Goal: Task Accomplishment & Management: Use online tool/utility

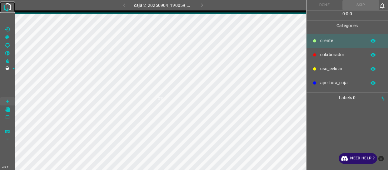
click at [7, 5] on img at bounding box center [7, 7] width 11 height 11
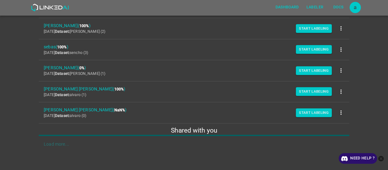
scroll to position [89, 0]
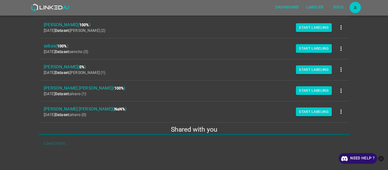
click at [379, 160] on icon "close-help" at bounding box center [382, 159] width 6 height 6
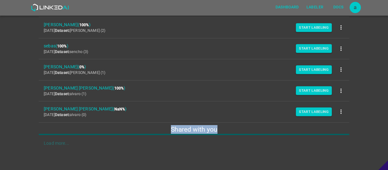
drag, startPoint x: 169, startPoint y: 125, endPoint x: 231, endPoint y: 129, distance: 62.3
click at [231, 129] on h5 "Shared with you" at bounding box center [194, 129] width 311 height 9
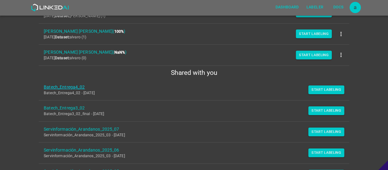
scroll to position [146, 0]
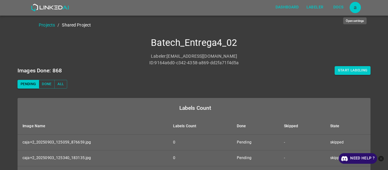
click at [359, 6] on div "a" at bounding box center [355, 7] width 11 height 11
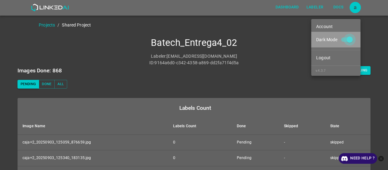
click at [351, 35] on input "Dark Mode" at bounding box center [350, 41] width 36 height 12
checkbox input "false"
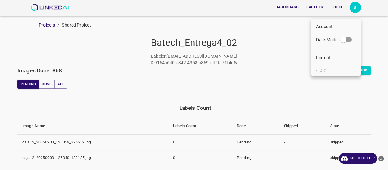
click at [241, 60] on div at bounding box center [194, 85] width 388 height 170
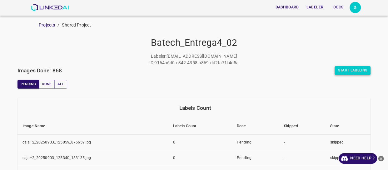
click at [350, 72] on button "Start Labeling" at bounding box center [353, 70] width 36 height 9
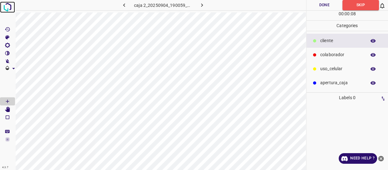
click at [3, 8] on img at bounding box center [7, 7] width 11 height 11
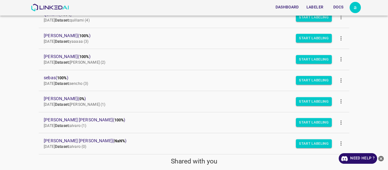
scroll to position [142, 0]
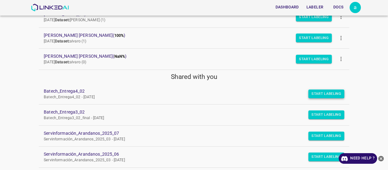
click at [328, 92] on button "Start Labeling" at bounding box center [326, 94] width 36 height 9
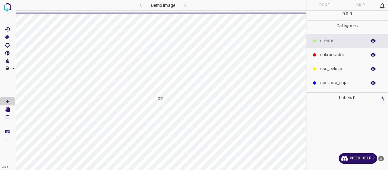
click at [384, 158] on icon "close-help" at bounding box center [381, 159] width 7 height 7
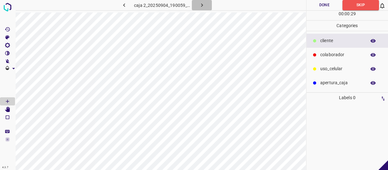
click at [201, 5] on icon "button" at bounding box center [202, 5] width 7 height 7
drag, startPoint x: 341, startPoint y: 53, endPoint x: 321, endPoint y: 51, distance: 19.9
click at [341, 53] on p "colaborador" at bounding box center [341, 55] width 43 height 7
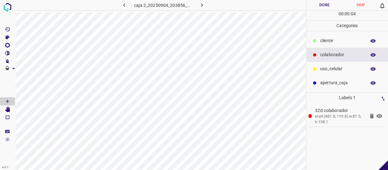
click at [319, 73] on div "uso_celular" at bounding box center [348, 69] width 82 height 14
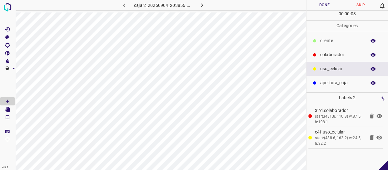
click at [331, 52] on p "colaborador" at bounding box center [341, 55] width 43 height 7
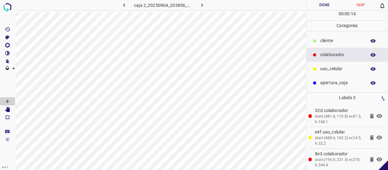
drag, startPoint x: 323, startPoint y: 39, endPoint x: 317, endPoint y: 38, distance: 6.6
click at [323, 39] on p "cliente" at bounding box center [341, 41] width 43 height 7
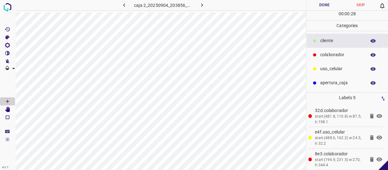
click at [331, 1] on button "Done" at bounding box center [325, 5] width 36 height 10
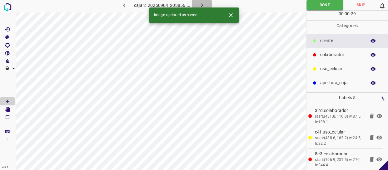
click at [203, 3] on icon "button" at bounding box center [202, 5] width 7 height 7
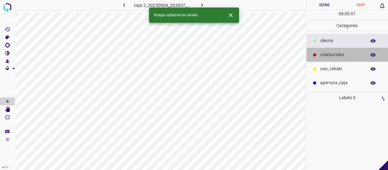
click at [344, 59] on div "colaborador" at bounding box center [348, 55] width 82 height 14
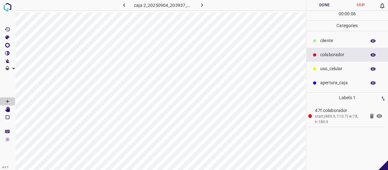
click at [331, 68] on p "uso_celular" at bounding box center [341, 69] width 43 height 7
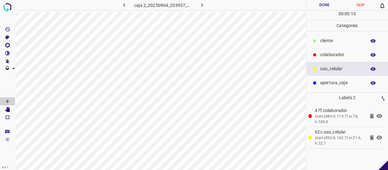
click at [333, 60] on div "colaborador" at bounding box center [348, 55] width 82 height 14
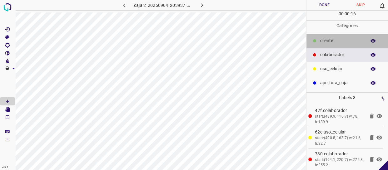
click at [337, 41] on p "cliente" at bounding box center [341, 41] width 43 height 7
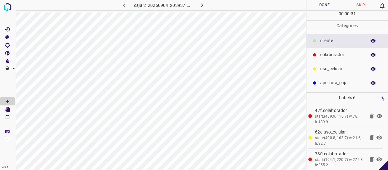
click at [331, 3] on button "Done" at bounding box center [325, 5] width 36 height 10
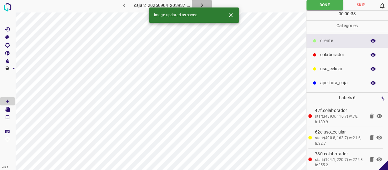
click at [203, 4] on icon "button" at bounding box center [202, 5] width 7 height 7
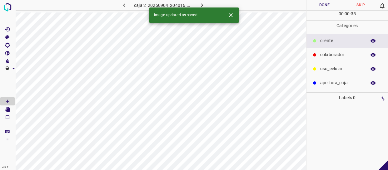
click at [338, 50] on div "colaborador" at bounding box center [348, 55] width 82 height 14
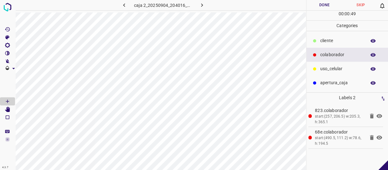
click at [341, 69] on p "uso_celular" at bounding box center [341, 69] width 43 height 7
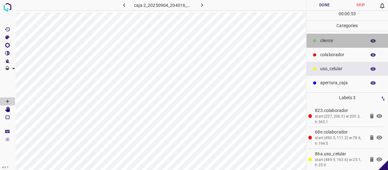
click at [343, 39] on p "cliente" at bounding box center [341, 41] width 43 height 7
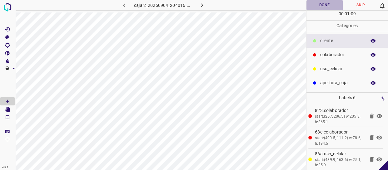
click at [325, 7] on button "Done" at bounding box center [325, 5] width 36 height 10
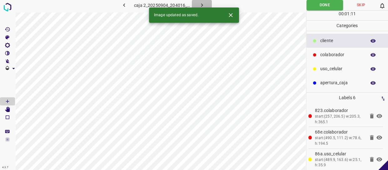
click at [196, 3] on button "button" at bounding box center [202, 5] width 20 height 10
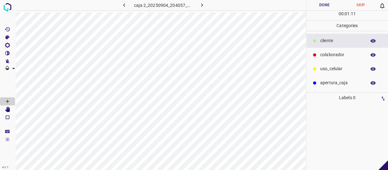
drag, startPoint x: 354, startPoint y: 53, endPoint x: 327, endPoint y: 50, distance: 27.9
click at [354, 52] on p "colaborador" at bounding box center [341, 55] width 43 height 7
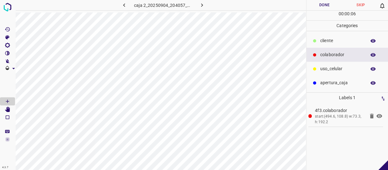
drag, startPoint x: 336, startPoint y: 69, endPoint x: 312, endPoint y: 71, distance: 24.1
click at [335, 69] on p "uso_celular" at bounding box center [341, 69] width 43 height 7
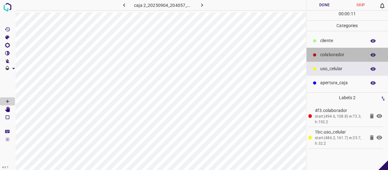
click at [333, 53] on p "colaborador" at bounding box center [341, 55] width 43 height 7
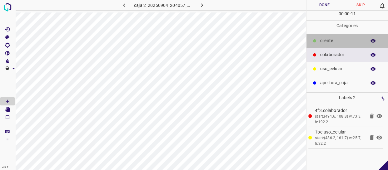
click at [327, 37] on div "cliente" at bounding box center [348, 41] width 82 height 14
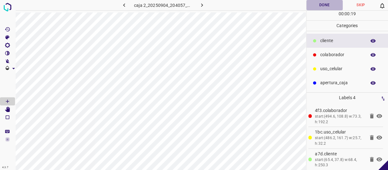
click at [325, 6] on button "Done" at bounding box center [325, 5] width 36 height 10
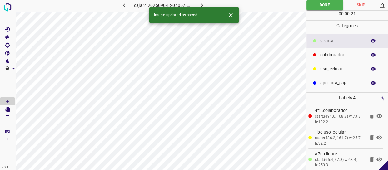
click at [197, 5] on button "button" at bounding box center [202, 5] width 20 height 10
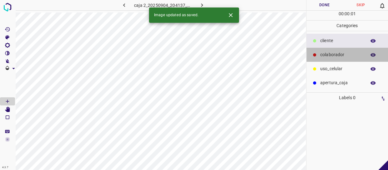
click at [312, 53] on div at bounding box center [315, 55] width 6 height 6
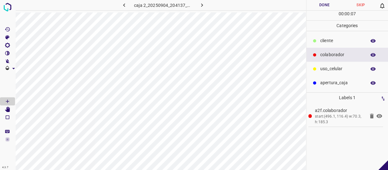
click at [322, 74] on div "uso_celular" at bounding box center [348, 69] width 82 height 14
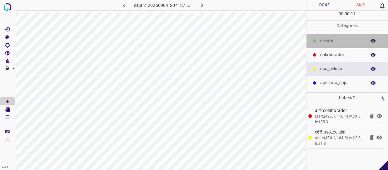
click at [327, 40] on p "cliente" at bounding box center [341, 41] width 43 height 7
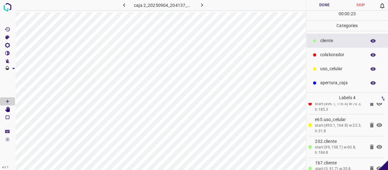
scroll to position [24, 0]
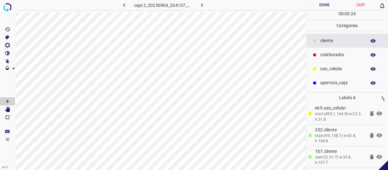
click at [327, 7] on button "Done" at bounding box center [325, 5] width 36 height 10
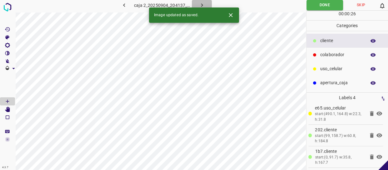
click at [203, 2] on button "button" at bounding box center [202, 5] width 20 height 10
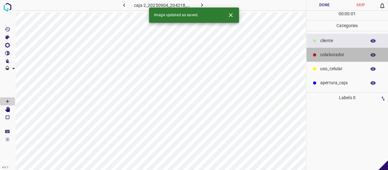
click at [325, 52] on p "colaborador" at bounding box center [341, 55] width 43 height 7
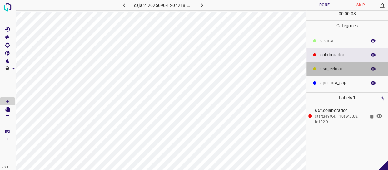
click at [331, 68] on p "uso_celular" at bounding box center [341, 69] width 43 height 7
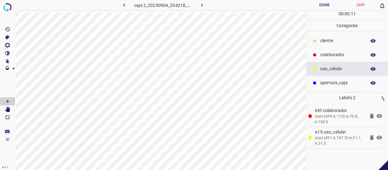
click at [318, 59] on div "colaborador" at bounding box center [348, 55] width 82 height 14
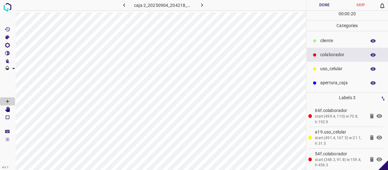
click at [330, 36] on div "cliente" at bounding box center [348, 41] width 82 height 14
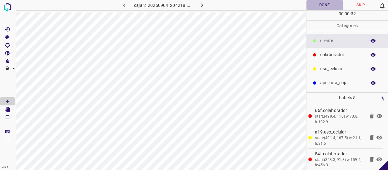
click at [326, 5] on button "Done" at bounding box center [325, 5] width 36 height 10
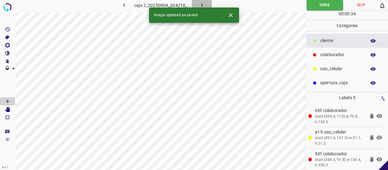
click at [200, 4] on icon "button" at bounding box center [202, 5] width 7 height 7
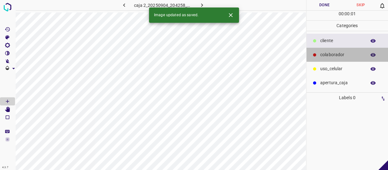
click at [341, 59] on div "colaborador" at bounding box center [348, 55] width 82 height 14
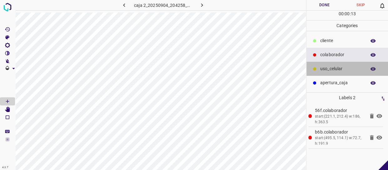
click at [332, 69] on p "uso_celular" at bounding box center [341, 69] width 43 height 7
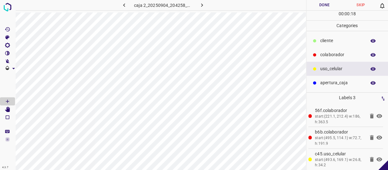
click at [332, 41] on p "cliente" at bounding box center [341, 41] width 43 height 7
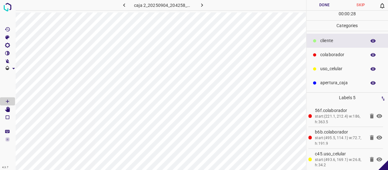
click at [327, 6] on button "Done" at bounding box center [325, 5] width 36 height 10
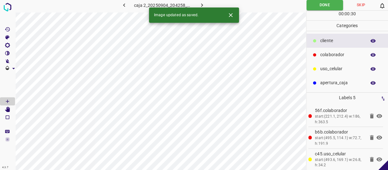
click at [203, 8] on div "Image updated as saved." at bounding box center [194, 15] width 90 height 15
click at [201, 5] on icon "button" at bounding box center [202, 5] width 7 height 7
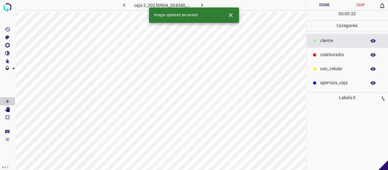
click at [348, 56] on p "colaborador" at bounding box center [341, 55] width 43 height 7
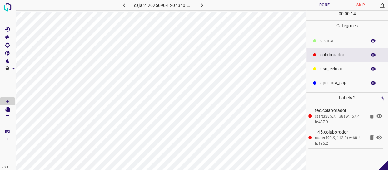
click at [325, 62] on div "uso_celular" at bounding box center [348, 69] width 82 height 14
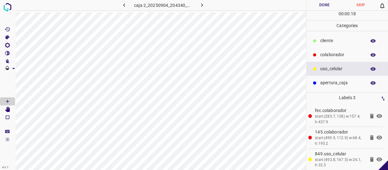
click at [333, 46] on div "cliente" at bounding box center [348, 41] width 82 height 14
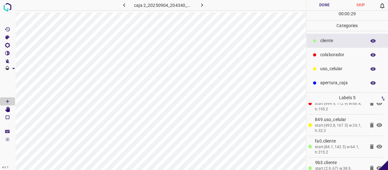
scroll to position [46, 0]
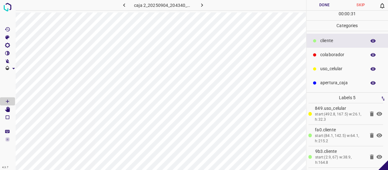
click at [333, 8] on button "Done" at bounding box center [325, 5] width 36 height 10
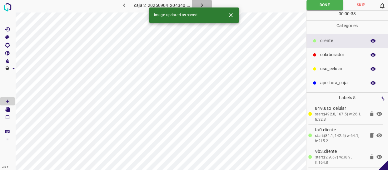
click at [202, 3] on icon "button" at bounding box center [202, 5] width 7 height 7
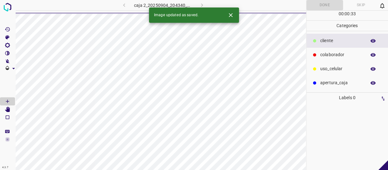
scroll to position [0, 0]
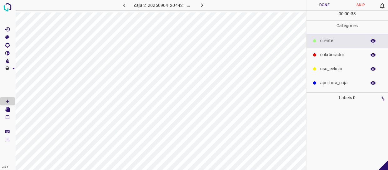
click at [321, 53] on p "colaborador" at bounding box center [341, 55] width 43 height 7
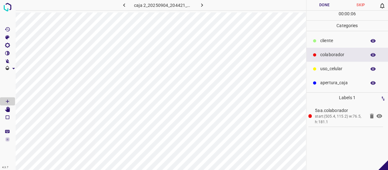
click at [326, 3] on button "Done" at bounding box center [325, 5] width 36 height 10
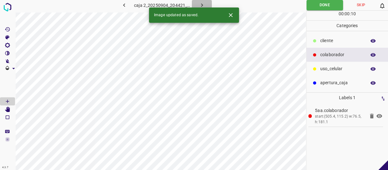
click at [200, 5] on icon "button" at bounding box center [202, 5] width 7 height 7
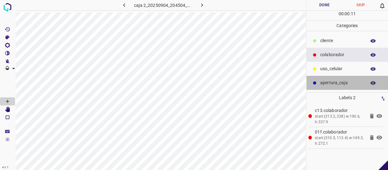
click at [337, 81] on p "apertura_caja" at bounding box center [341, 83] width 43 height 7
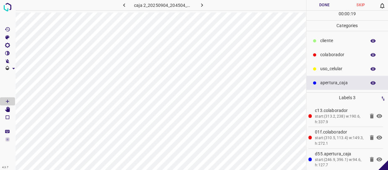
click at [325, 4] on button "Done" at bounding box center [325, 5] width 36 height 10
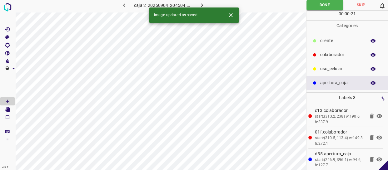
click at [201, 3] on icon "button" at bounding box center [202, 5] width 7 height 7
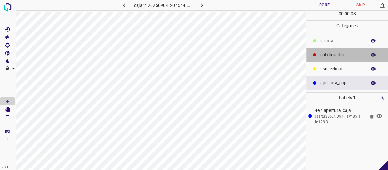
click at [345, 56] on p "colaborador" at bounding box center [341, 55] width 43 height 7
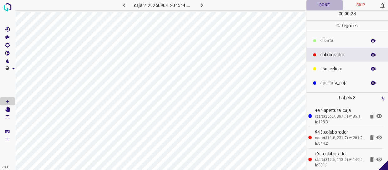
click at [329, 3] on button "Done" at bounding box center [325, 5] width 36 height 10
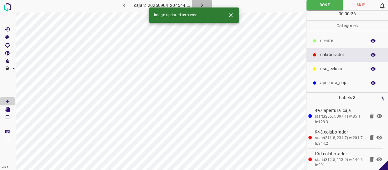
click at [199, 4] on icon "button" at bounding box center [202, 5] width 7 height 7
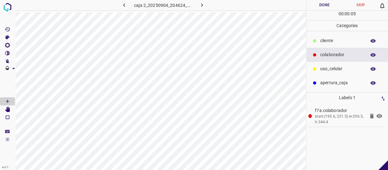
click at [318, 83] on div "apertura_caja" at bounding box center [348, 83] width 82 height 14
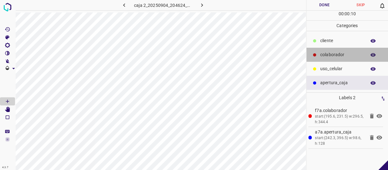
click at [326, 53] on p "colaborador" at bounding box center [341, 55] width 43 height 7
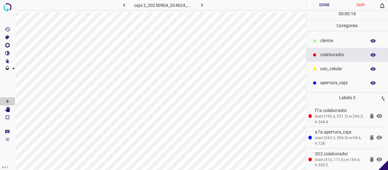
drag, startPoint x: 326, startPoint y: 3, endPoint x: 235, endPoint y: 1, distance: 91.3
click at [326, 4] on button "Done" at bounding box center [325, 5] width 36 height 10
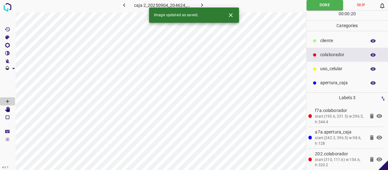
click at [204, 3] on icon "button" at bounding box center [202, 5] width 7 height 7
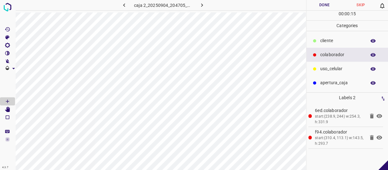
drag, startPoint x: 344, startPoint y: 80, endPoint x: 309, endPoint y: 87, distance: 36.0
click at [343, 81] on p "apertura_caja" at bounding box center [341, 83] width 43 height 7
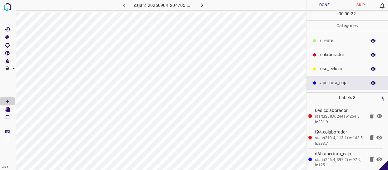
click at [331, 4] on button "Done" at bounding box center [325, 5] width 36 height 10
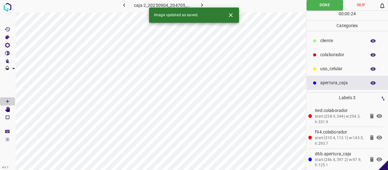
click at [200, 0] on button "button" at bounding box center [202, 5] width 20 height 10
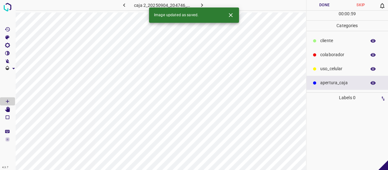
click at [332, 57] on p "colaborador" at bounding box center [341, 55] width 43 height 7
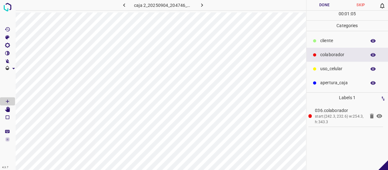
click at [342, 83] on p "apertura_caja" at bounding box center [341, 83] width 43 height 7
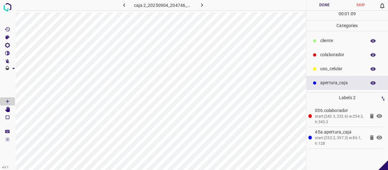
click at [326, 54] on p "colaborador" at bounding box center [341, 55] width 43 height 7
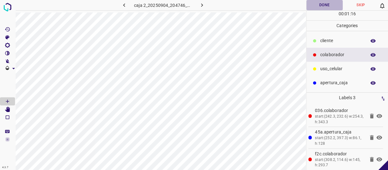
click at [322, 3] on button "Done" at bounding box center [325, 5] width 36 height 10
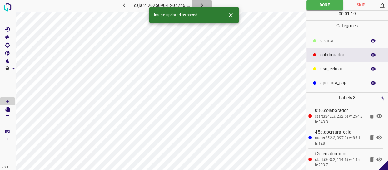
click at [203, 1] on button "button" at bounding box center [202, 5] width 20 height 10
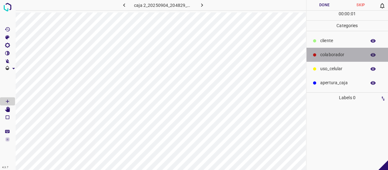
click at [318, 58] on div "colaborador" at bounding box center [348, 55] width 82 height 14
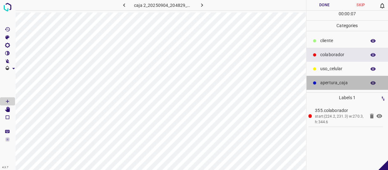
click at [322, 84] on p "apertura_caja" at bounding box center [341, 83] width 43 height 7
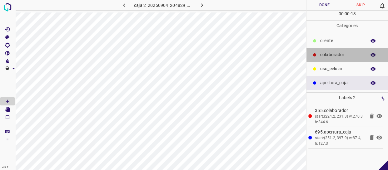
drag, startPoint x: 347, startPoint y: 55, endPoint x: 333, endPoint y: 57, distance: 13.8
click at [347, 55] on p "colaborador" at bounding box center [341, 55] width 43 height 7
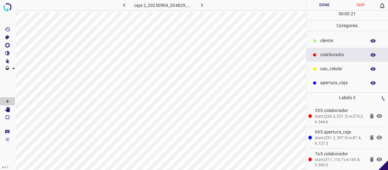
click at [323, 6] on button "Done" at bounding box center [325, 5] width 36 height 10
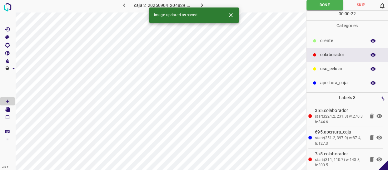
click at [205, 4] on icon "button" at bounding box center [202, 5] width 7 height 7
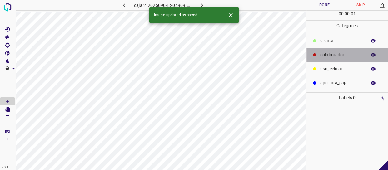
click at [322, 49] on div "colaborador" at bounding box center [348, 55] width 82 height 14
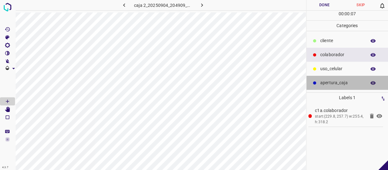
click at [345, 82] on p "apertura_caja" at bounding box center [341, 83] width 43 height 7
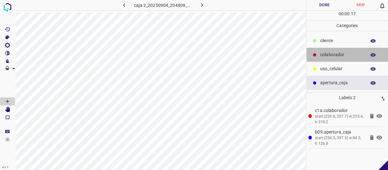
drag, startPoint x: 336, startPoint y: 53, endPoint x: 331, endPoint y: 53, distance: 4.7
click at [336, 53] on p "colaborador" at bounding box center [341, 55] width 43 height 7
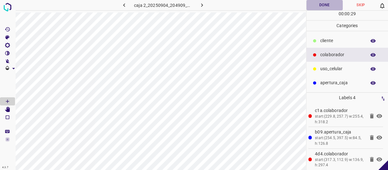
click at [327, 6] on button "Done" at bounding box center [325, 5] width 36 height 10
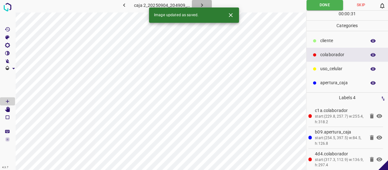
click at [202, 2] on icon "button" at bounding box center [202, 5] width 7 height 7
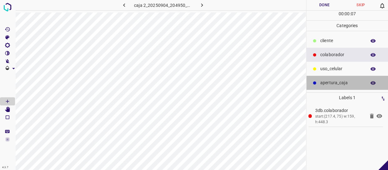
drag, startPoint x: 332, startPoint y: 87, endPoint x: 325, endPoint y: 88, distance: 6.4
click at [331, 87] on div "apertura_caja" at bounding box center [348, 83] width 82 height 14
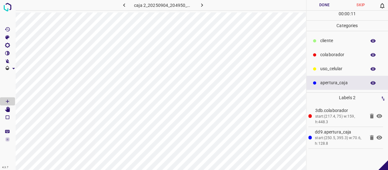
drag, startPoint x: 344, startPoint y: 53, endPoint x: 329, endPoint y: 54, distance: 15.0
click at [343, 53] on p "colaborador" at bounding box center [341, 55] width 43 height 7
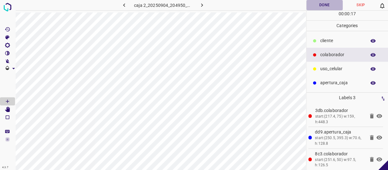
click at [320, 1] on button "Done" at bounding box center [325, 5] width 36 height 10
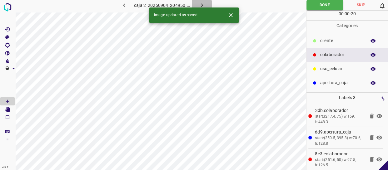
click at [205, 3] on button "button" at bounding box center [202, 5] width 20 height 10
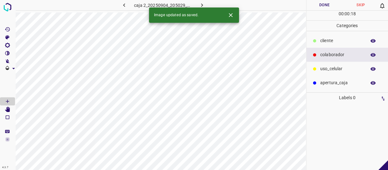
click at [333, 57] on p "colaborador" at bounding box center [341, 55] width 43 height 7
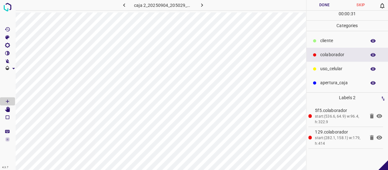
click at [330, 83] on p "apertura_caja" at bounding box center [341, 83] width 43 height 7
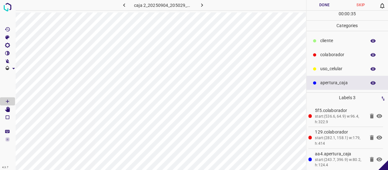
click at [334, 52] on p "colaborador" at bounding box center [341, 55] width 43 height 7
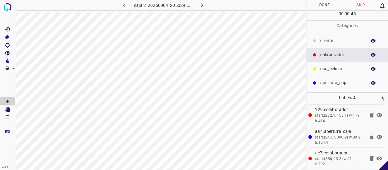
scroll to position [24, 0]
click at [323, 5] on button "Done" at bounding box center [325, 5] width 36 height 10
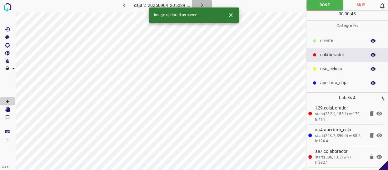
click at [199, 6] on icon "button" at bounding box center [202, 5] width 7 height 7
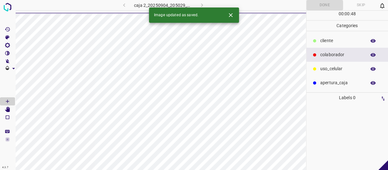
scroll to position [0, 0]
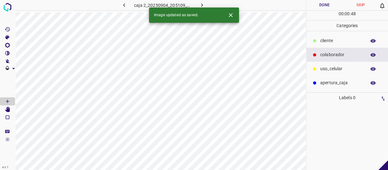
click at [335, 50] on div "colaborador" at bounding box center [348, 55] width 82 height 14
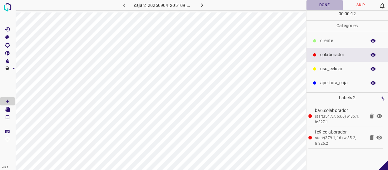
click at [323, 5] on button "Done" at bounding box center [325, 5] width 36 height 10
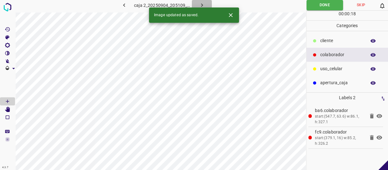
click at [206, 5] on button "button" at bounding box center [202, 5] width 20 height 10
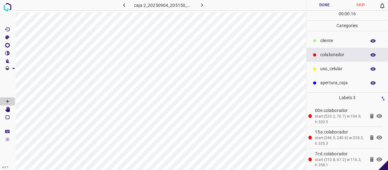
click at [333, 6] on button "Done" at bounding box center [325, 5] width 36 height 10
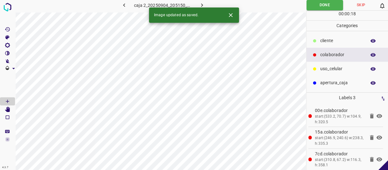
click at [202, 5] on icon "button" at bounding box center [202, 4] width 2 height 3
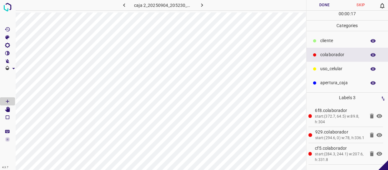
click at [325, 6] on button "Done" at bounding box center [325, 5] width 36 height 10
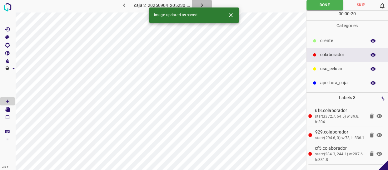
click at [201, 3] on icon "button" at bounding box center [202, 5] width 7 height 7
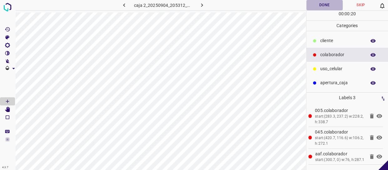
click at [331, 3] on button "Done" at bounding box center [325, 5] width 36 height 10
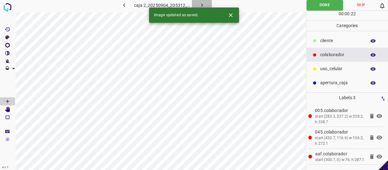
click at [202, 6] on icon "button" at bounding box center [202, 5] width 7 height 7
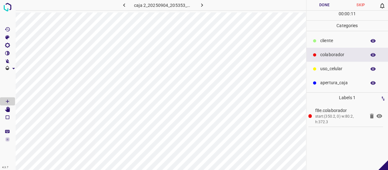
click at [332, 3] on button "Done" at bounding box center [325, 5] width 36 height 10
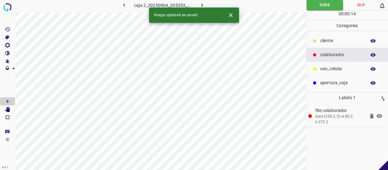
click at [203, 5] on icon "button" at bounding box center [202, 4] width 2 height 3
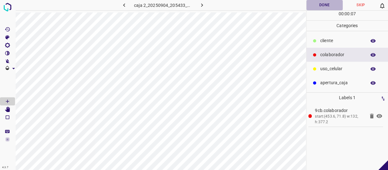
click at [330, 8] on button "Done" at bounding box center [325, 5] width 36 height 10
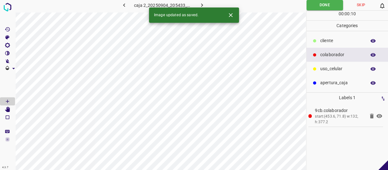
click at [204, 8] on div "Image updated as saved." at bounding box center [194, 15] width 90 height 15
click at [203, 5] on icon "button" at bounding box center [202, 5] width 7 height 7
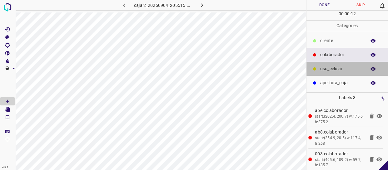
click at [344, 73] on div "uso_celular" at bounding box center [348, 69] width 82 height 14
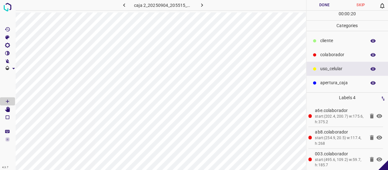
click at [375, 54] on icon "button" at bounding box center [373, 54] width 5 height 3
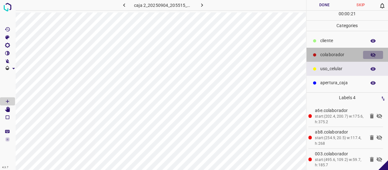
click at [375, 54] on icon "button" at bounding box center [373, 55] width 5 height 4
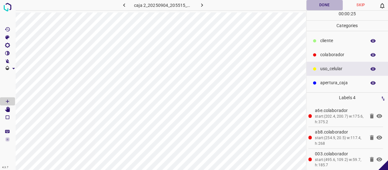
click at [327, 2] on button "Done" at bounding box center [325, 5] width 36 height 10
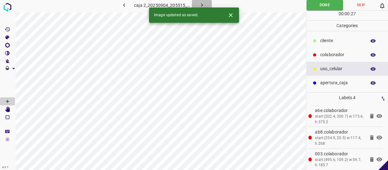
click at [202, 6] on icon "button" at bounding box center [202, 4] width 2 height 3
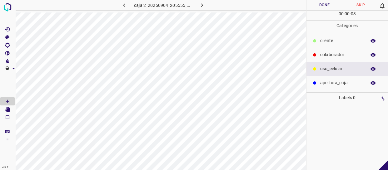
click at [341, 56] on p "colaborador" at bounding box center [341, 55] width 43 height 7
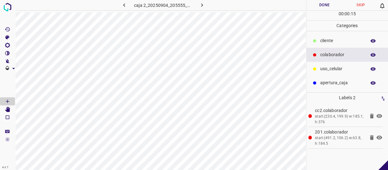
click at [341, 70] on p "uso_celular" at bounding box center [341, 69] width 43 height 7
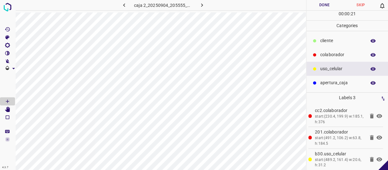
click at [323, 55] on p "colaborador" at bounding box center [341, 55] width 43 height 7
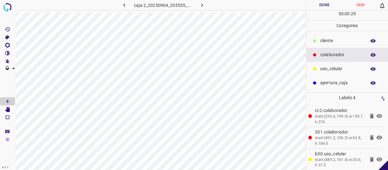
drag, startPoint x: 346, startPoint y: 65, endPoint x: 331, endPoint y: 67, distance: 14.8
click at [345, 65] on div "uso_celular" at bounding box center [348, 69] width 82 height 14
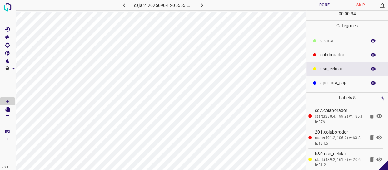
click at [332, 4] on button "Done" at bounding box center [325, 5] width 36 height 10
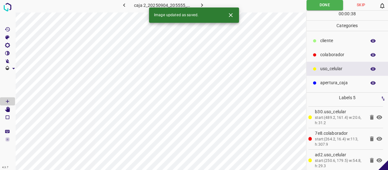
scroll to position [46, 0]
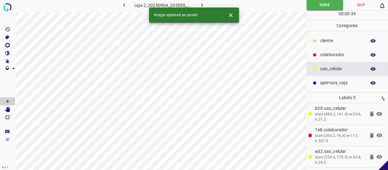
click at [203, 3] on icon "button" at bounding box center [202, 5] width 7 height 7
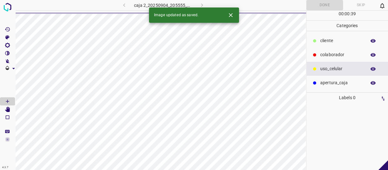
scroll to position [0, 0]
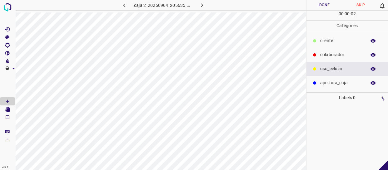
click at [355, 55] on p "colaborador" at bounding box center [341, 55] width 43 height 7
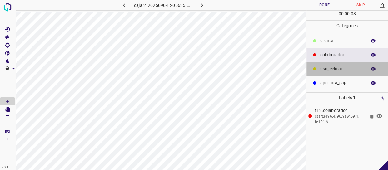
click at [313, 68] on icon at bounding box center [315, 69] width 4 height 4
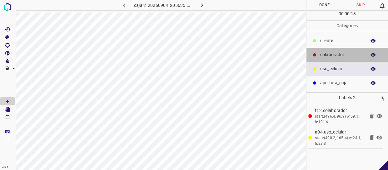
click at [340, 52] on p "colaborador" at bounding box center [341, 55] width 43 height 7
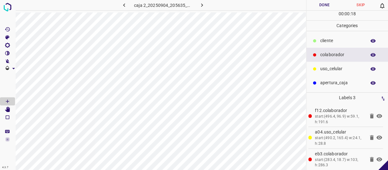
click at [358, 71] on p "uso_celular" at bounding box center [341, 69] width 43 height 7
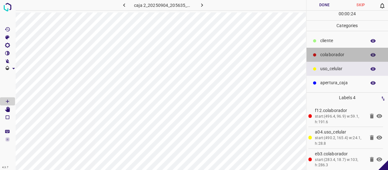
click at [338, 59] on div "colaborador" at bounding box center [348, 55] width 82 height 14
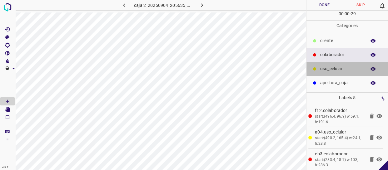
click at [334, 69] on p "uso_celular" at bounding box center [341, 69] width 43 height 7
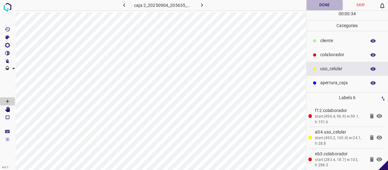
click at [339, 3] on button "Done" at bounding box center [325, 5] width 36 height 10
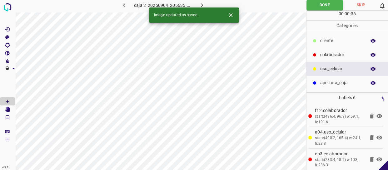
click at [206, 2] on button "button" at bounding box center [202, 5] width 20 height 10
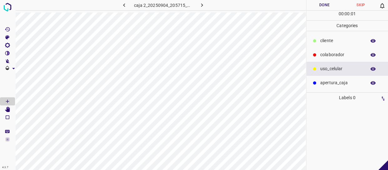
click at [343, 54] on p "colaborador" at bounding box center [341, 55] width 43 height 7
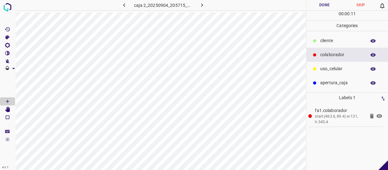
click at [320, 69] on p "uso_celular" at bounding box center [341, 69] width 43 height 7
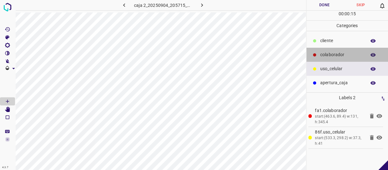
click at [352, 51] on div "colaborador" at bounding box center [348, 55] width 82 height 14
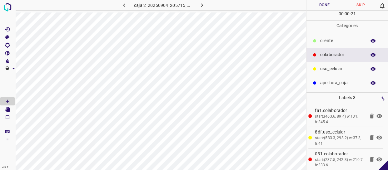
click at [333, 68] on p "uso_celular" at bounding box center [341, 69] width 43 height 7
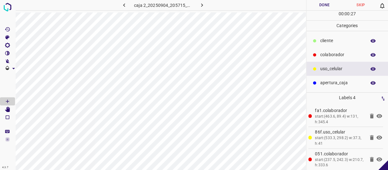
click at [337, 53] on p "colaborador" at bounding box center [341, 55] width 43 height 7
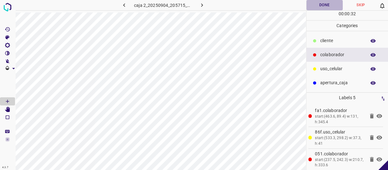
click at [316, 3] on button "Done" at bounding box center [325, 5] width 36 height 10
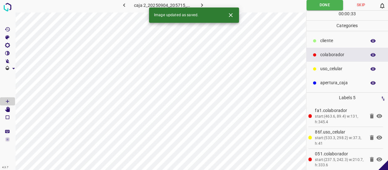
click at [203, 3] on icon "button" at bounding box center [202, 5] width 7 height 7
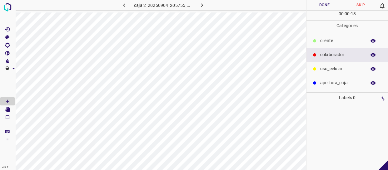
click at [318, 52] on div "colaborador" at bounding box center [348, 55] width 82 height 14
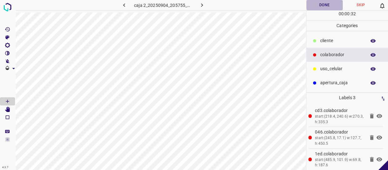
click at [328, 2] on button "Done" at bounding box center [325, 5] width 36 height 10
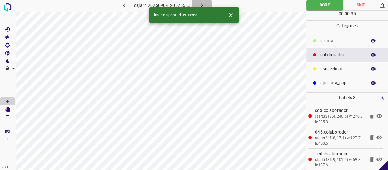
click at [202, 6] on icon "button" at bounding box center [202, 4] width 2 height 3
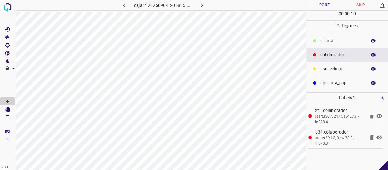
click at [328, 6] on button "Done" at bounding box center [325, 5] width 36 height 10
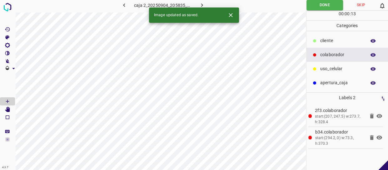
click at [204, 5] on icon "button" at bounding box center [202, 5] width 7 height 7
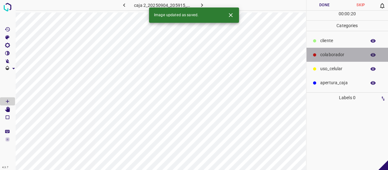
click at [337, 60] on div "colaborador" at bounding box center [348, 55] width 82 height 14
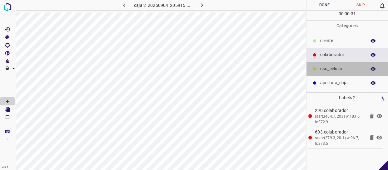
drag, startPoint x: 353, startPoint y: 68, endPoint x: 308, endPoint y: 72, distance: 44.8
click at [353, 68] on p "uso_celular" at bounding box center [341, 69] width 43 height 7
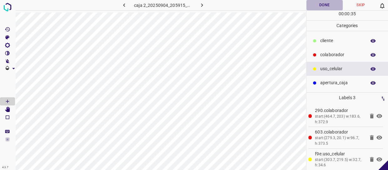
click at [330, 6] on button "Done" at bounding box center [325, 5] width 36 height 10
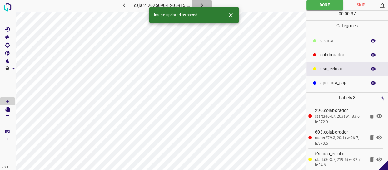
click at [201, 3] on icon "button" at bounding box center [202, 5] width 7 height 7
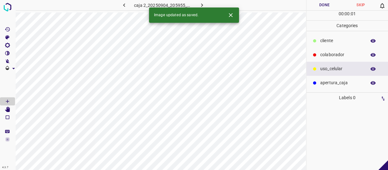
click at [324, 56] on p "colaborador" at bounding box center [341, 55] width 43 height 7
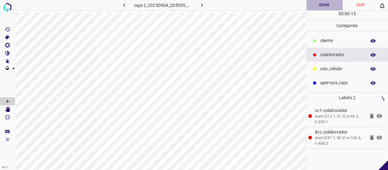
click at [331, 3] on button "Done" at bounding box center [325, 5] width 36 height 10
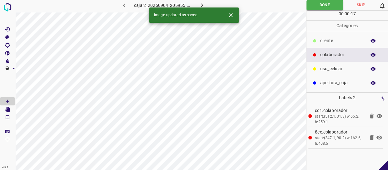
click at [206, 5] on button "button" at bounding box center [202, 5] width 20 height 10
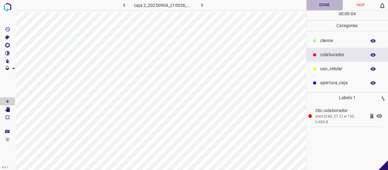
click at [324, 6] on button "Done" at bounding box center [325, 5] width 36 height 10
click at [202, 6] on icon "button" at bounding box center [202, 4] width 2 height 3
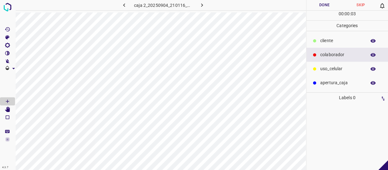
click at [359, 3] on button "Skip" at bounding box center [361, 5] width 36 height 10
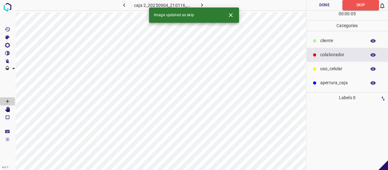
click at [200, 4] on icon "button" at bounding box center [202, 5] width 7 height 7
click at [318, 53] on div at bounding box center [315, 55] width 6 height 6
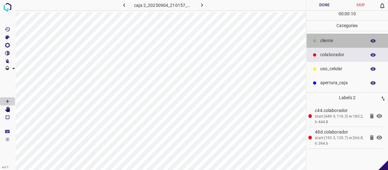
click at [327, 42] on p "cliente" at bounding box center [341, 41] width 43 height 7
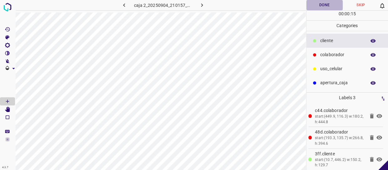
click at [321, 3] on button "Done" at bounding box center [325, 5] width 36 height 10
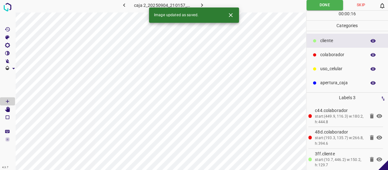
click at [202, 3] on icon "button" at bounding box center [202, 5] width 7 height 7
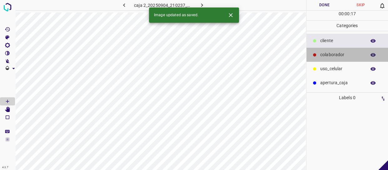
click at [332, 58] on div "colaborador" at bounding box center [348, 55] width 82 height 14
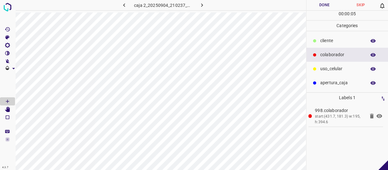
click at [323, 6] on button "Done" at bounding box center [325, 5] width 36 height 10
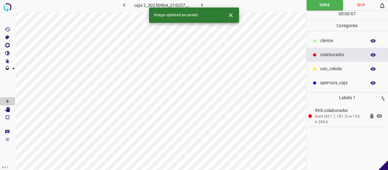
click at [200, 6] on icon "button" at bounding box center [202, 5] width 7 height 7
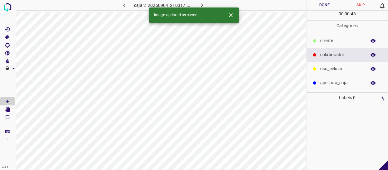
click at [323, 53] on p "colaborador" at bounding box center [341, 55] width 43 height 7
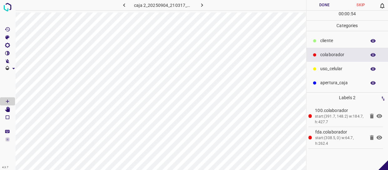
click at [325, 41] on p "cliente" at bounding box center [341, 41] width 43 height 7
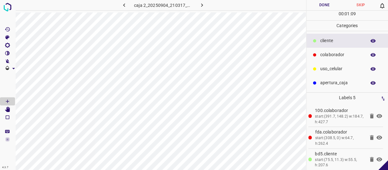
click at [328, 4] on button "Done" at bounding box center [325, 5] width 36 height 10
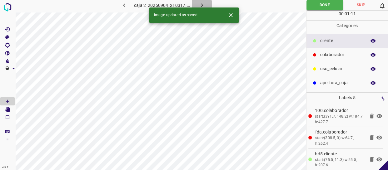
click at [206, 7] on button "button" at bounding box center [202, 5] width 20 height 10
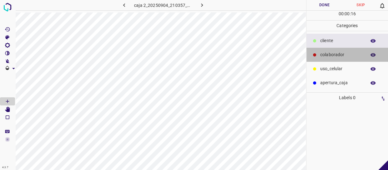
drag, startPoint x: 337, startPoint y: 59, endPoint x: 322, endPoint y: 57, distance: 15.8
click at [334, 60] on div "colaborador" at bounding box center [348, 55] width 82 height 14
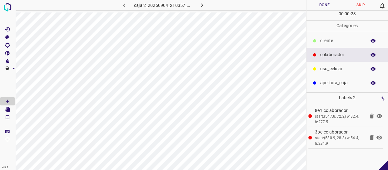
drag, startPoint x: 342, startPoint y: 68, endPoint x: 325, endPoint y: 68, distance: 17.2
click at [342, 68] on p "uso_celular" at bounding box center [341, 69] width 43 height 7
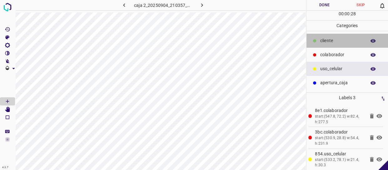
drag, startPoint x: 340, startPoint y: 46, endPoint x: 321, endPoint y: 47, distance: 18.8
click at [339, 46] on div "cliente" at bounding box center [348, 41] width 82 height 14
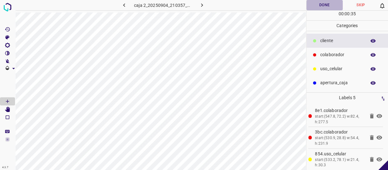
click at [326, 1] on button "Done" at bounding box center [325, 5] width 36 height 10
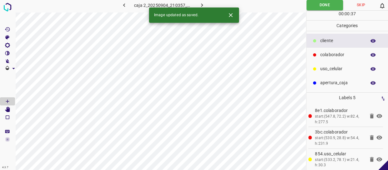
click at [202, 3] on icon "button" at bounding box center [202, 5] width 7 height 7
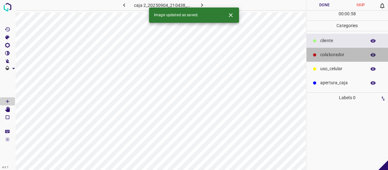
click at [325, 53] on p "colaborador" at bounding box center [341, 55] width 43 height 7
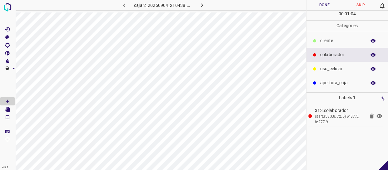
click at [331, 6] on button "Done" at bounding box center [325, 5] width 36 height 10
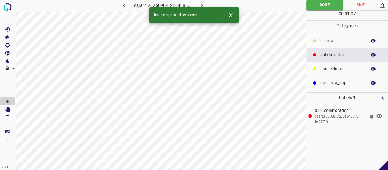
click at [200, 3] on icon "button" at bounding box center [202, 5] width 7 height 7
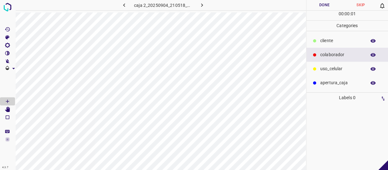
click at [342, 45] on div "cliente" at bounding box center [348, 41] width 82 height 14
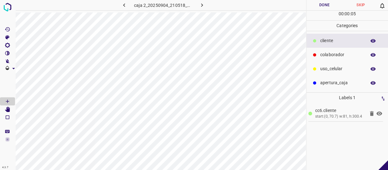
click at [318, 4] on button "Done" at bounding box center [325, 5] width 36 height 10
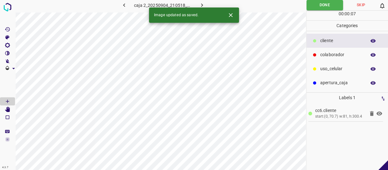
click at [201, 3] on icon "button" at bounding box center [202, 5] width 7 height 7
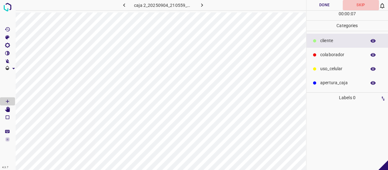
click at [354, 9] on button "Skip" at bounding box center [361, 5] width 36 height 10
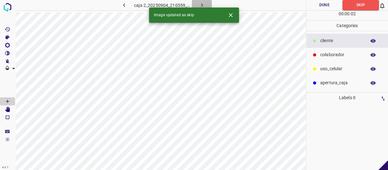
click at [203, 5] on icon "button" at bounding box center [202, 5] width 7 height 7
click at [361, 3] on button "Skip" at bounding box center [361, 5] width 36 height 10
click at [200, 6] on icon "button" at bounding box center [202, 5] width 7 height 7
click at [366, 6] on button "Skip" at bounding box center [361, 5] width 36 height 10
click at [201, 4] on icon "button" at bounding box center [202, 5] width 7 height 7
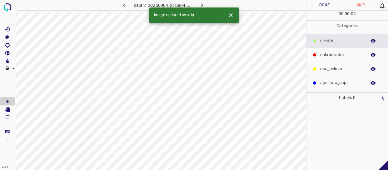
click at [356, 5] on button "Skip" at bounding box center [361, 5] width 36 height 10
click at [204, 6] on icon "button" at bounding box center [202, 5] width 7 height 7
click at [363, 5] on button "Skip" at bounding box center [361, 5] width 36 height 10
click at [201, 6] on icon "button" at bounding box center [202, 5] width 7 height 7
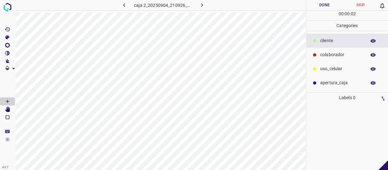
click at [359, 3] on button "Skip" at bounding box center [361, 5] width 36 height 10
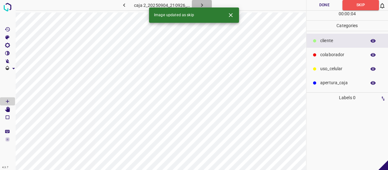
click at [202, 3] on icon "button" at bounding box center [202, 5] width 7 height 7
click at [366, 5] on button "Skip" at bounding box center [361, 5] width 36 height 10
click at [202, 4] on icon "button" at bounding box center [202, 4] width 2 height 3
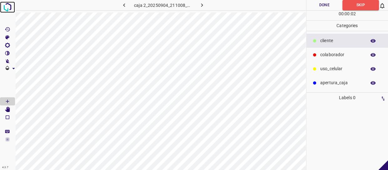
click at [10, 4] on img at bounding box center [7, 7] width 11 height 11
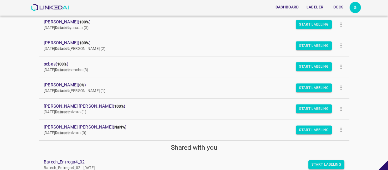
scroll to position [142, 0]
